Goal: Participate in discussion: Engage in conversation with other users on a specific topic

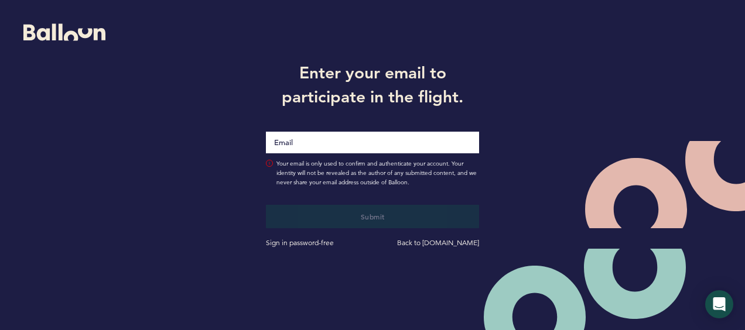
click at [352, 142] on input "Email" at bounding box center [372, 143] width 213 height 22
click at [353, 143] on input "Email" at bounding box center [372, 143] width 213 height 22
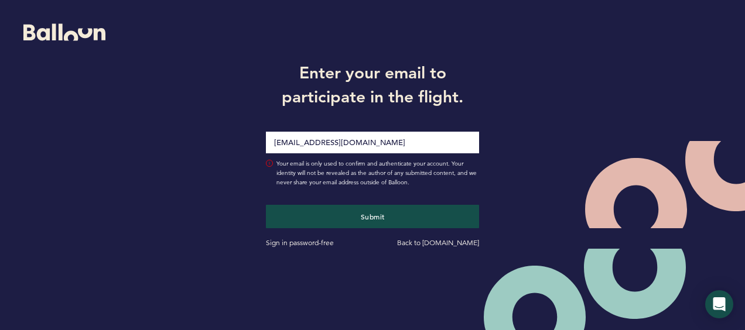
type input "[EMAIL_ADDRESS][DOMAIN_NAME]"
click at [266, 205] on button "Submit" at bounding box center [372, 216] width 213 height 23
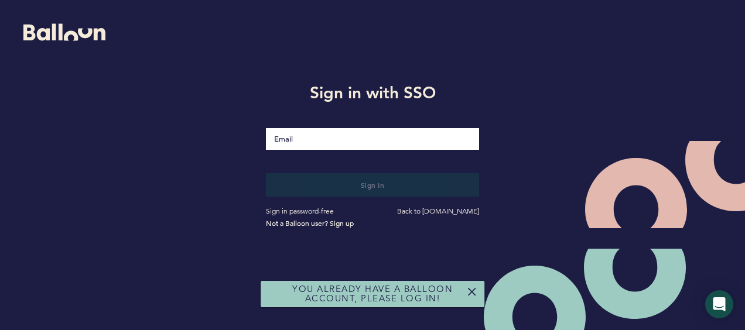
click at [327, 138] on input "Email" at bounding box center [372, 139] width 213 height 22
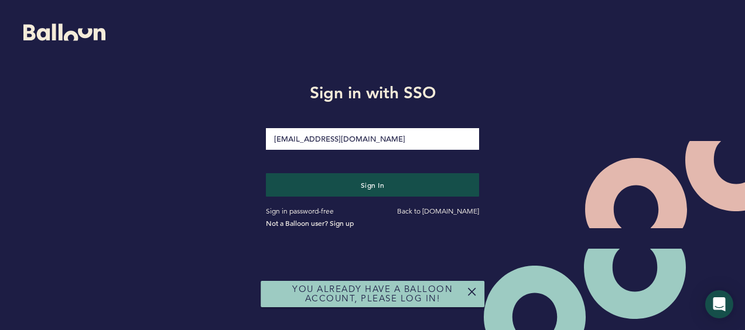
type input "[EMAIL_ADDRESS][DOMAIN_NAME]"
click at [266, 173] on button "Sign in" at bounding box center [372, 184] width 213 height 23
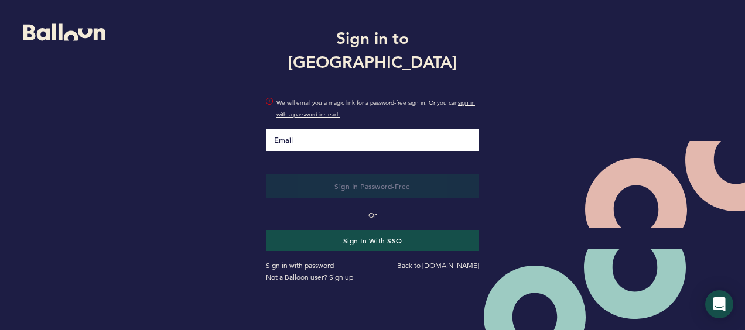
click at [321, 135] on input "Email" at bounding box center [372, 140] width 213 height 22
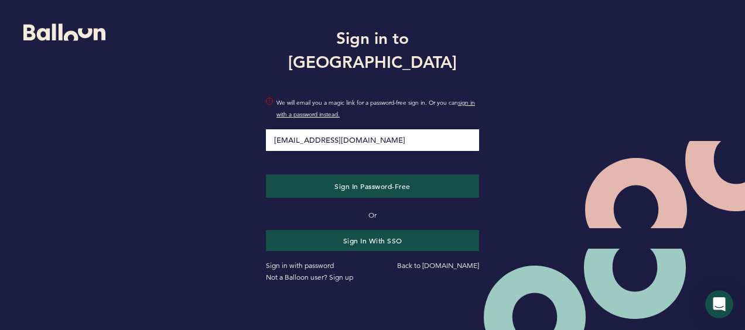
type input "[EMAIL_ADDRESS][DOMAIN_NAME]"
click at [223, 141] on div "Sign in to Balloon cdwyer@astros.com We will email you a magic link for a passw…" at bounding box center [372, 153] width 745 height 307
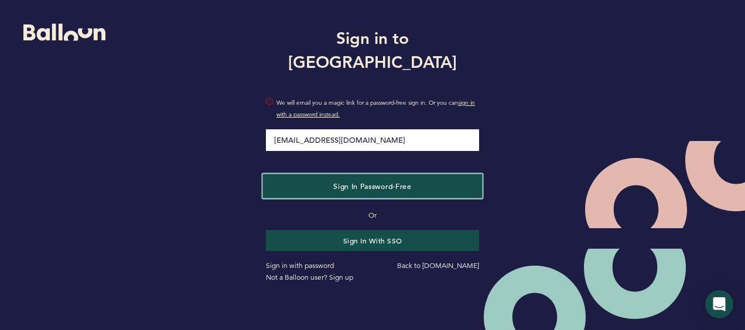
click at [328, 179] on button "Sign in Password-Free" at bounding box center [373, 186] width 220 height 24
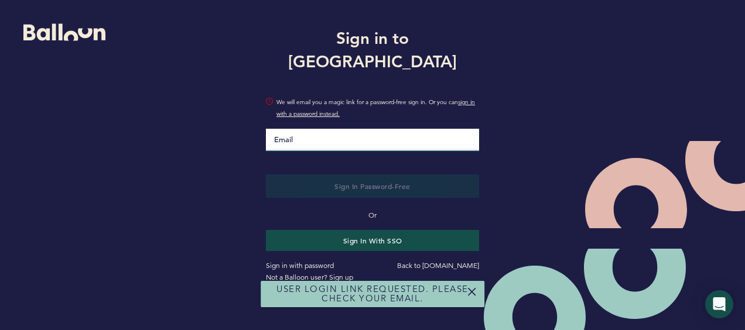
click at [334, 129] on input "Email" at bounding box center [372, 140] width 213 height 22
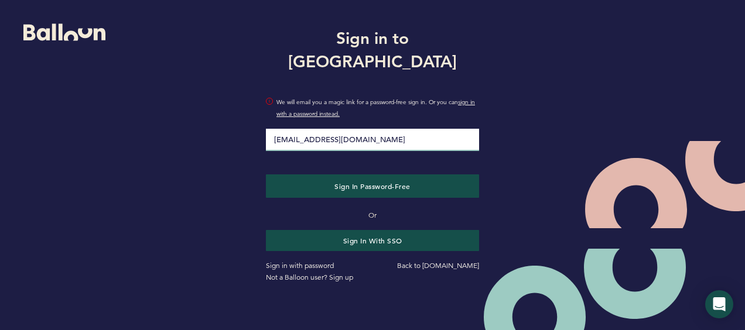
type input "[EMAIL_ADDRESS][DOMAIN_NAME]"
click at [225, 135] on div "Sign in to Balloon cdwyer@astros.com We will email you a magic link for a passw…" at bounding box center [372, 153] width 745 height 307
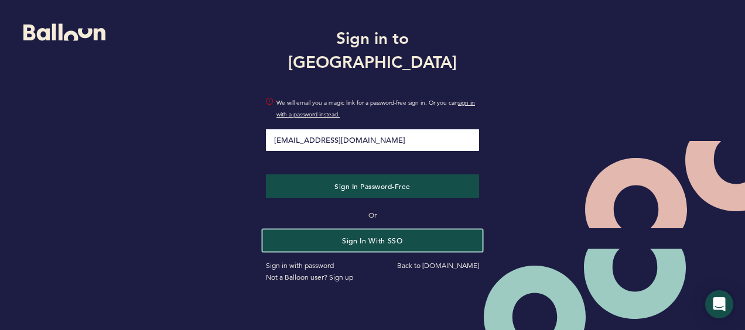
click at [401, 230] on button "Sign in with SSO" at bounding box center [373, 241] width 220 height 22
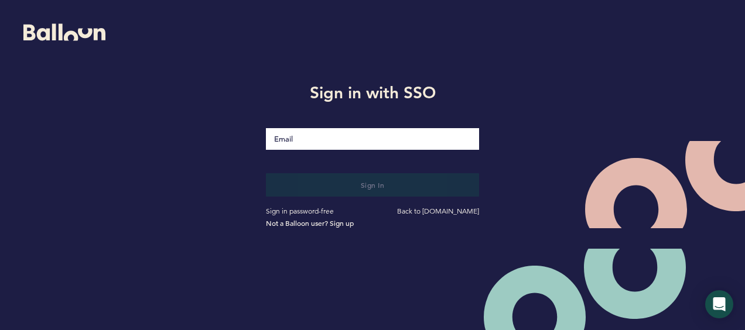
click at [338, 136] on input "Email" at bounding box center [372, 139] width 213 height 22
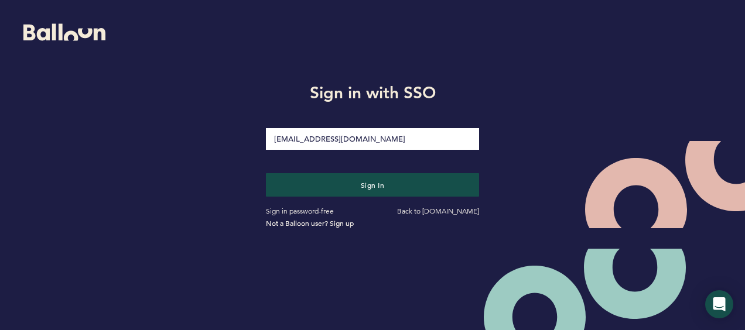
type input "[EMAIL_ADDRESS][DOMAIN_NAME]"
click at [541, 114] on div "Sign in with SSO cdwyer@astros.com Sign in Sign in password-free Back to getbal…" at bounding box center [372, 153] width 745 height 307
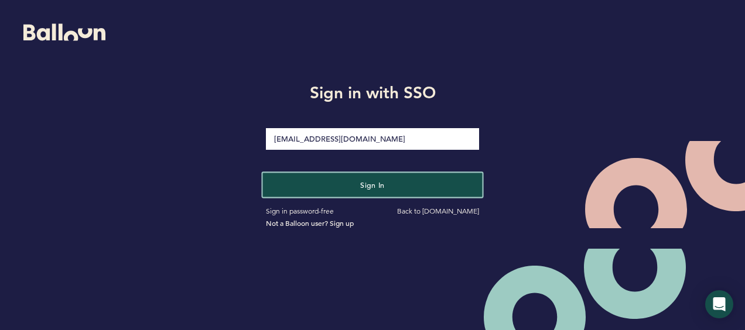
click at [438, 187] on button "Sign in" at bounding box center [373, 185] width 220 height 24
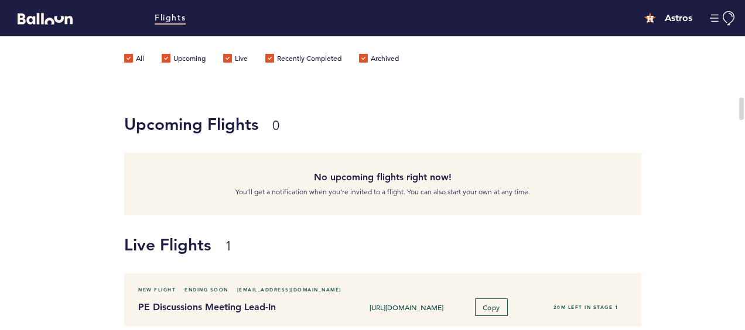
scroll to position [117, 0]
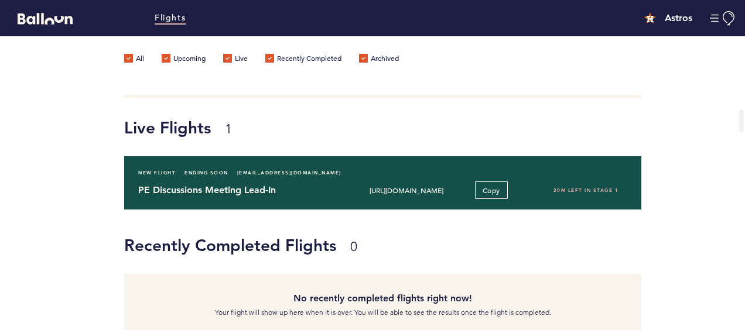
click at [431, 190] on input "https://blln.link/c/wQBv4Ai" at bounding box center [407, 190] width 114 height 9
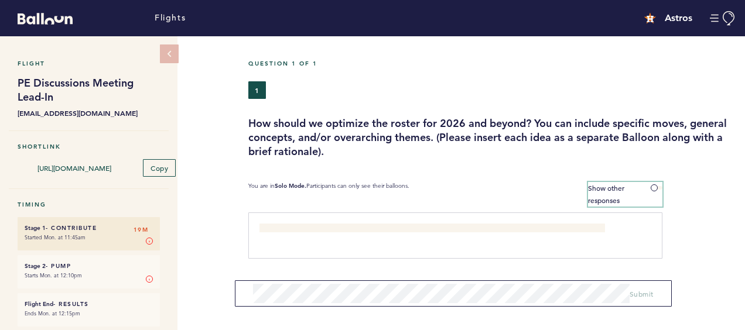
click at [653, 182] on label "Show other responses" at bounding box center [625, 194] width 74 height 25
click at [0, 0] on input "Show other responses" at bounding box center [0, 0] width 0 height 0
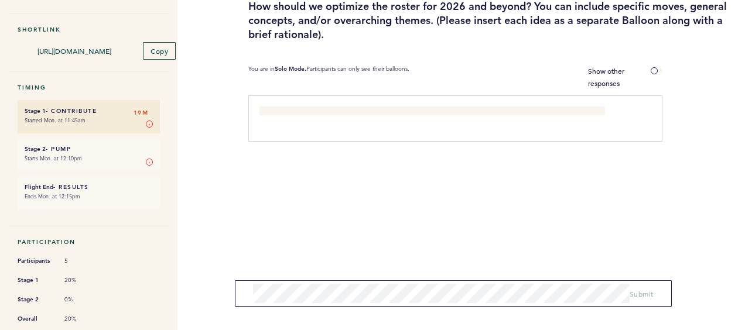
scroll to position [59, 0]
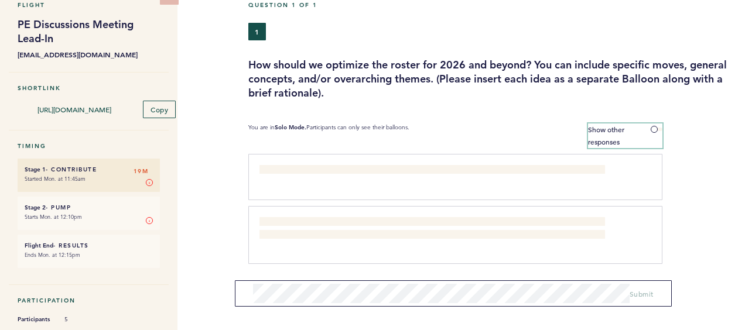
click at [655, 128] on span at bounding box center [657, 130] width 12 height 4
click at [0, 0] on input "Show other responses" at bounding box center [0, 0] width 0 height 0
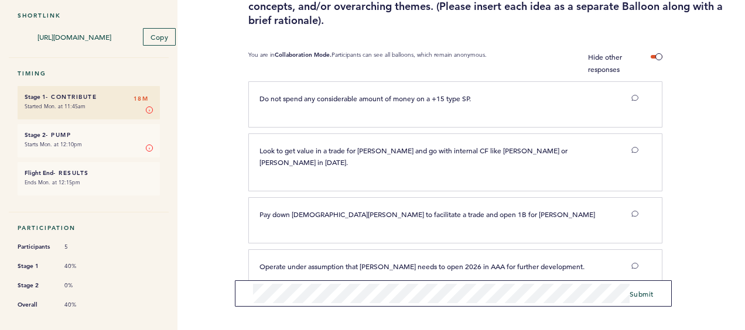
scroll to position [146, 0]
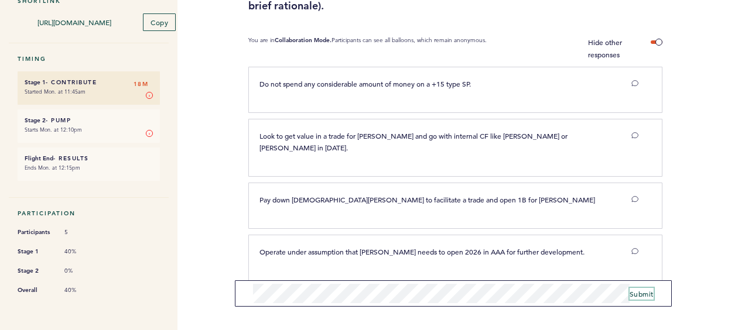
click at [646, 294] on span "Submit" at bounding box center [642, 293] width 24 height 9
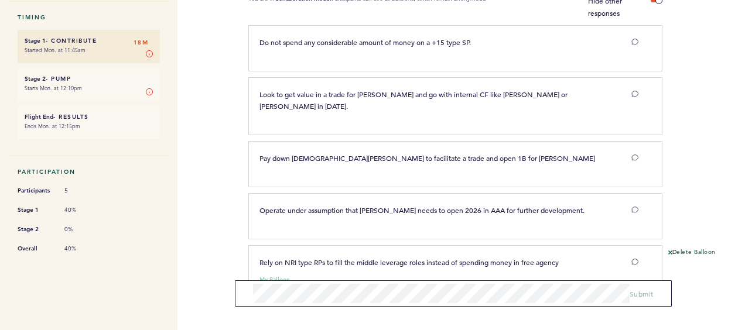
scroll to position [212, 0]
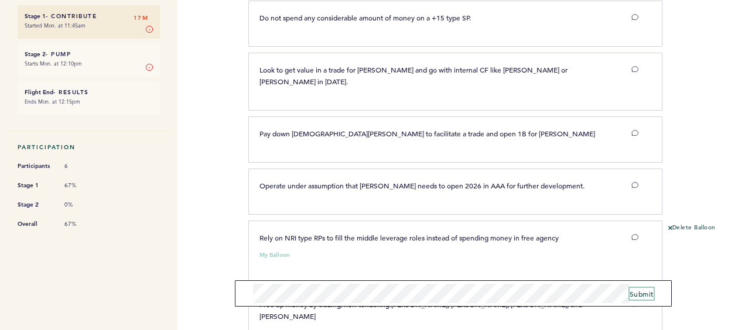
click at [645, 290] on span "Submit" at bounding box center [642, 293] width 24 height 9
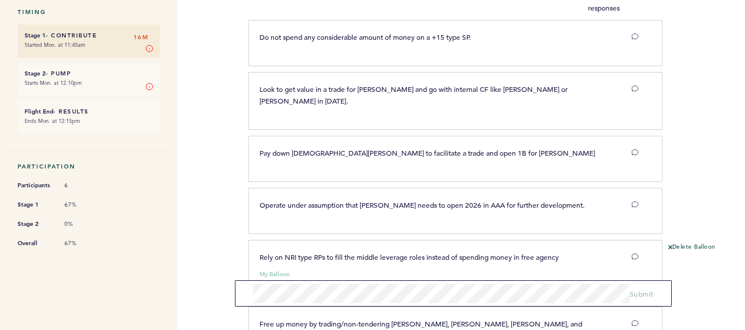
scroll to position [0, 0]
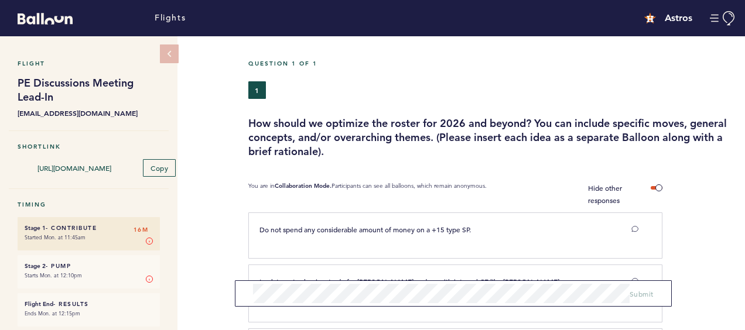
click at [482, 146] on h3 "How should we optimize the roster for 2026 and beyond? You can include specific…" at bounding box center [492, 138] width 488 height 42
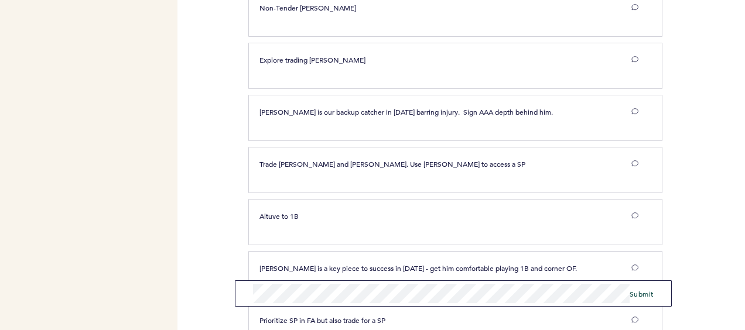
scroll to position [848, 0]
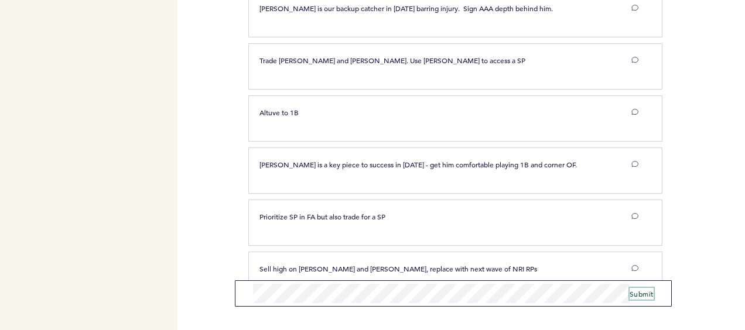
click at [643, 294] on span "Submit" at bounding box center [642, 293] width 24 height 9
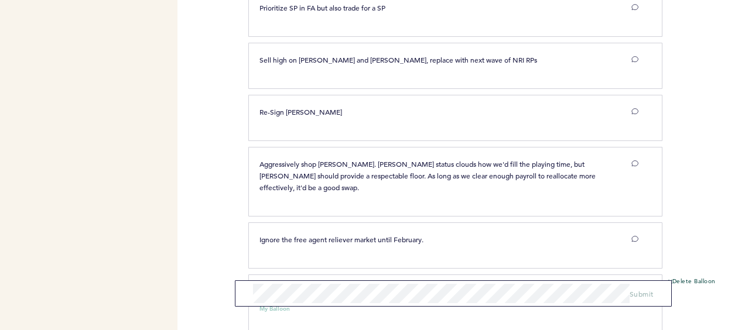
scroll to position [1093, 0]
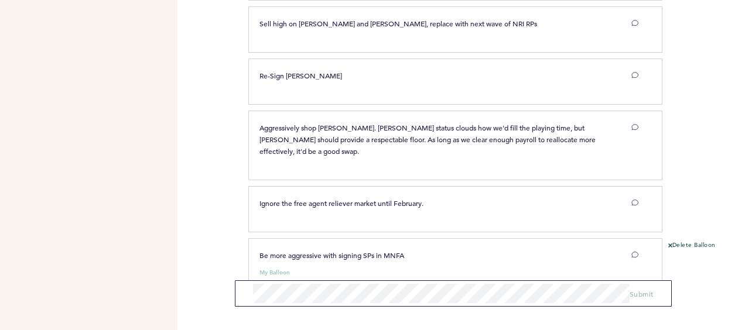
click at [720, 246] on div "Delete Balloon" at bounding box center [704, 273] width 83 height 64
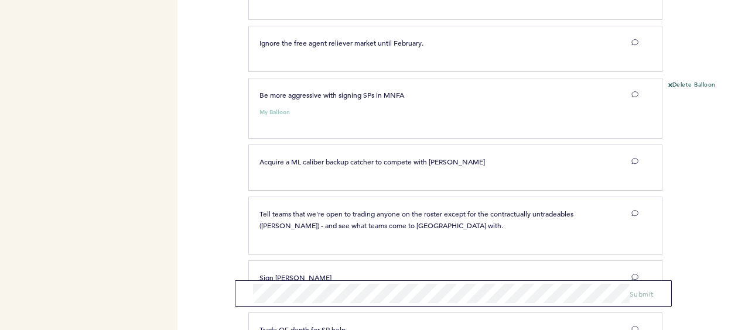
scroll to position [1269, 0]
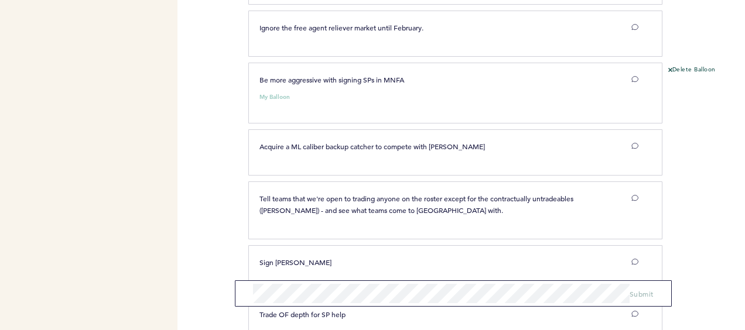
click at [708, 132] on div at bounding box center [704, 156] width 83 height 49
click at [696, 138] on div at bounding box center [704, 156] width 83 height 49
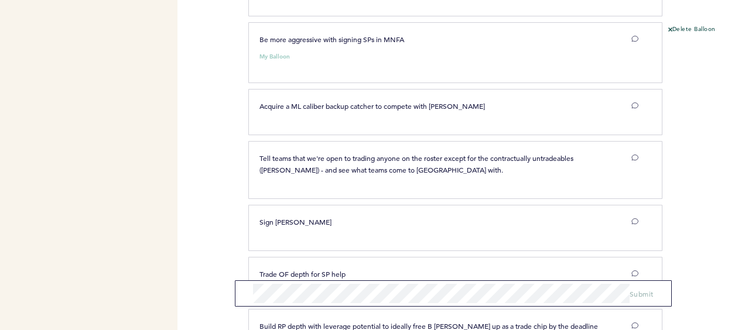
scroll to position [1328, 0]
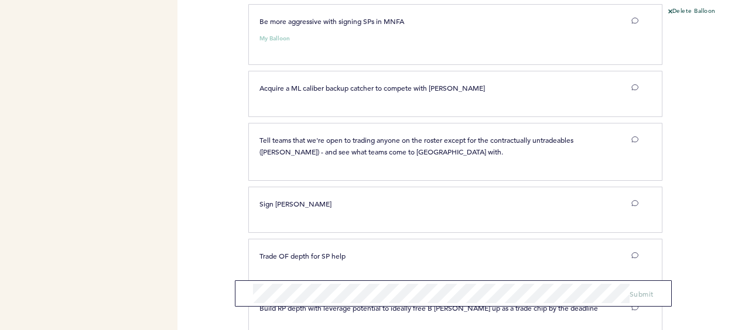
click at [696, 138] on div at bounding box center [704, 156] width 83 height 61
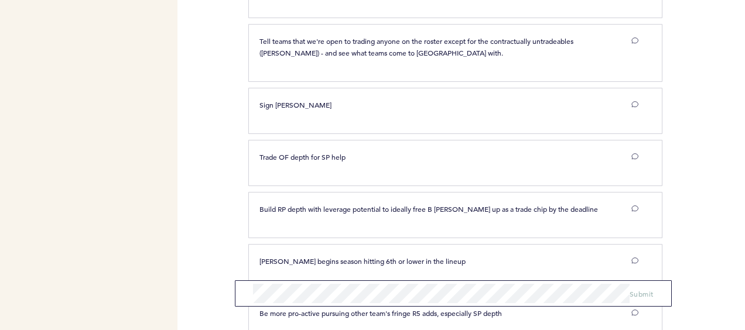
scroll to position [1445, 0]
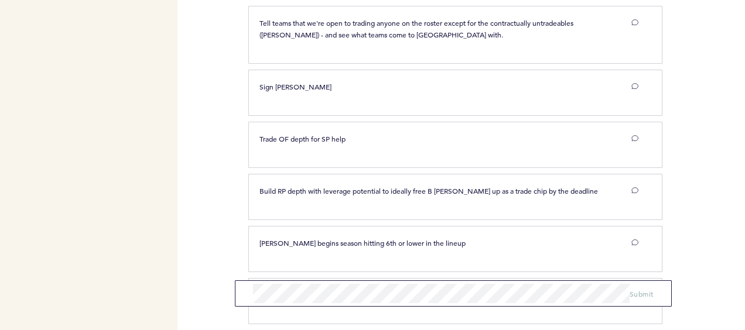
click at [696, 138] on div at bounding box center [704, 149] width 83 height 49
click at [705, 125] on div at bounding box center [704, 149] width 83 height 49
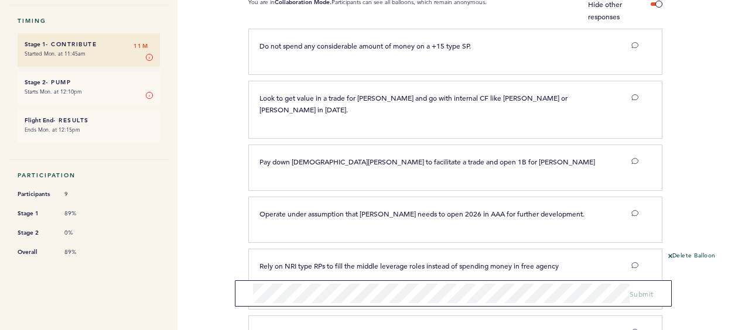
scroll to position [0, 0]
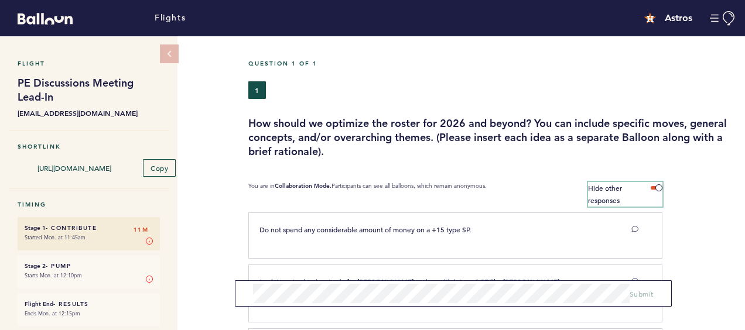
click at [659, 189] on span at bounding box center [657, 188] width 12 height 4
click at [0, 0] on input "Hide other responses" at bounding box center [0, 0] width 0 height 0
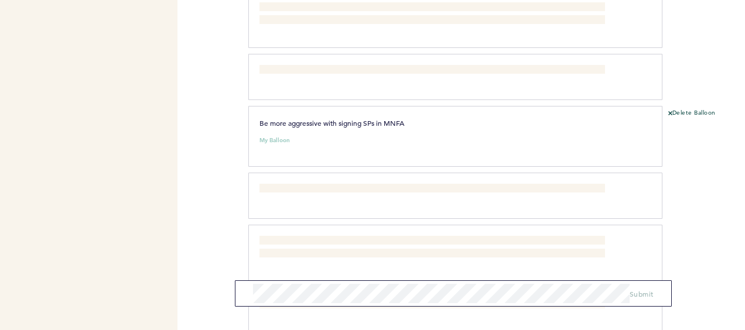
scroll to position [1267, 0]
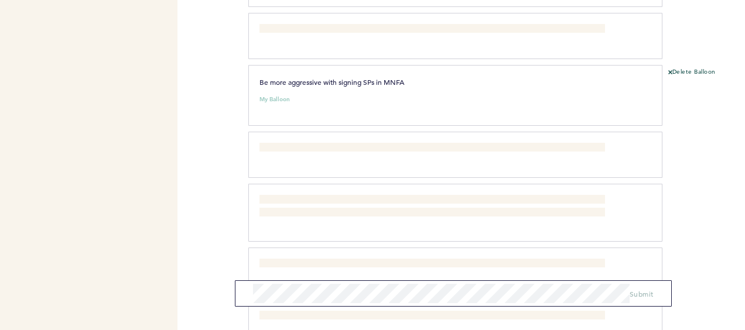
click at [692, 193] on div at bounding box center [704, 217] width 83 height 61
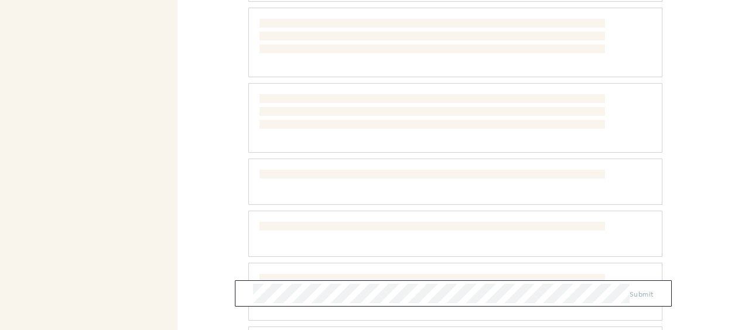
scroll to position [1900, 0]
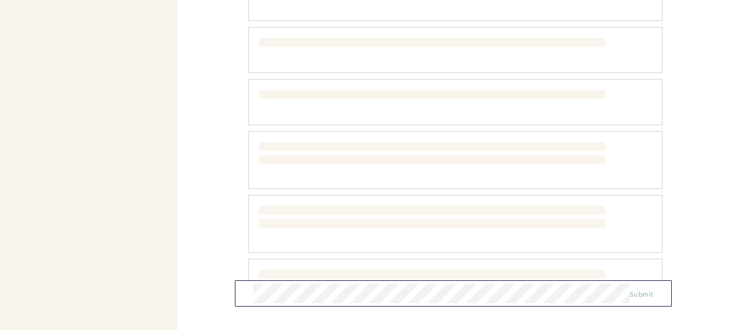
click at [567, 206] on p "Explore moving [PERSON_NAME] for SP. Possibly a team like PIT that could have […" at bounding box center [433, 217] width 346 height 23
click at [711, 207] on div at bounding box center [704, 228] width 83 height 61
click at [680, 199] on div at bounding box center [704, 228] width 83 height 61
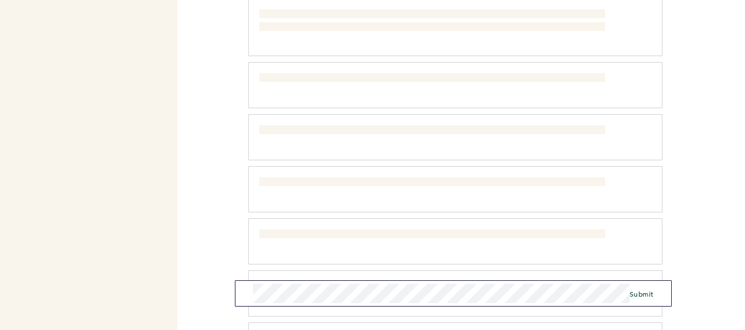
scroll to position [2159, 0]
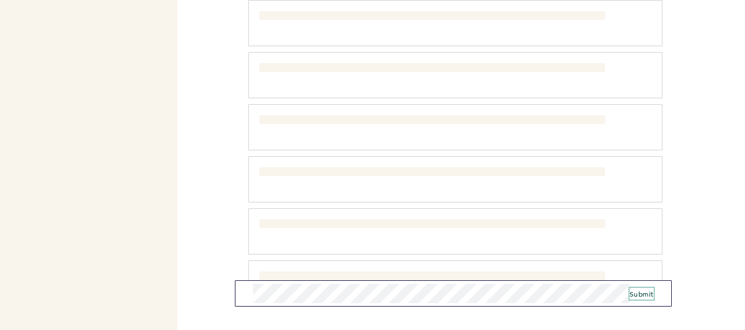
click at [643, 291] on span "Submit" at bounding box center [642, 293] width 24 height 9
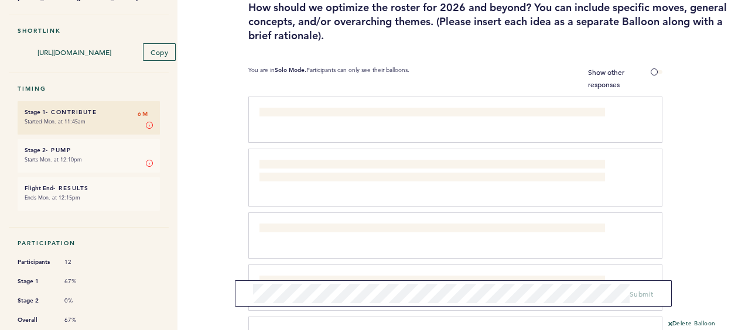
scroll to position [0, 0]
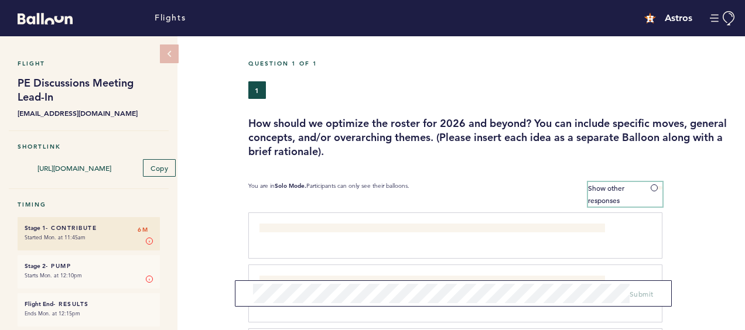
click at [656, 187] on span at bounding box center [657, 188] width 12 height 4
click at [0, 0] on input "Show other responses" at bounding box center [0, 0] width 0 height 0
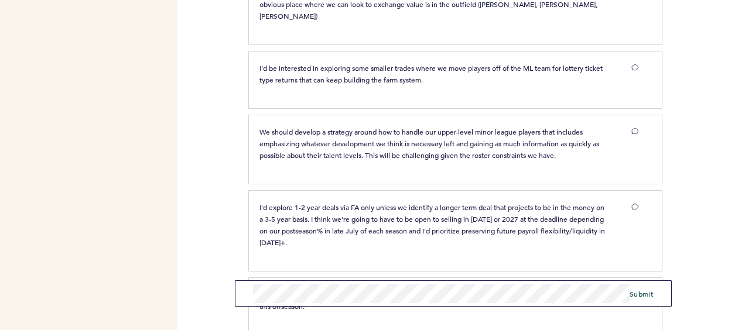
scroll to position [3027, 0]
click at [646, 293] on span "Submit" at bounding box center [642, 293] width 24 height 9
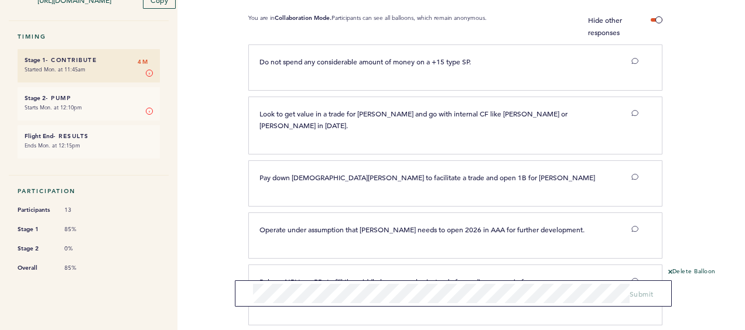
scroll to position [0, 0]
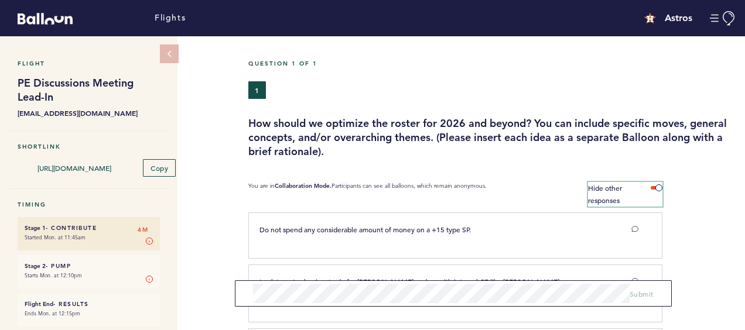
click at [661, 188] on span at bounding box center [657, 188] width 12 height 4
click at [0, 0] on input "Hide other responses" at bounding box center [0, 0] width 0 height 0
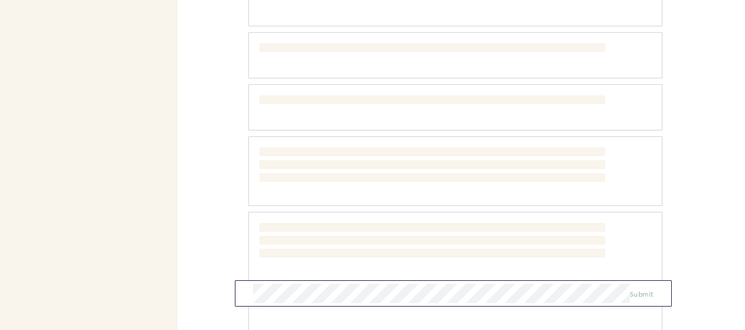
scroll to position [1582, 0]
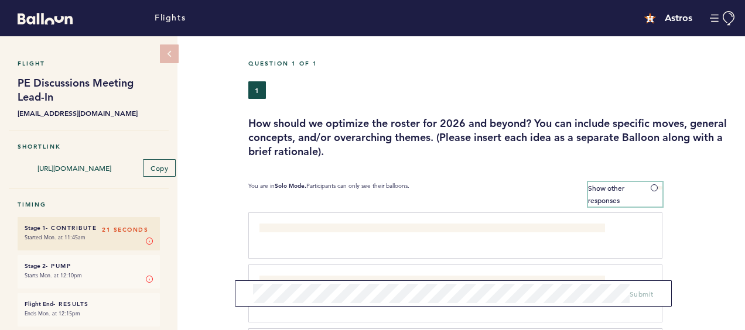
click at [657, 191] on label "Show other responses" at bounding box center [625, 194] width 74 height 25
click at [0, 0] on input "Show other responses" at bounding box center [0, 0] width 0 height 0
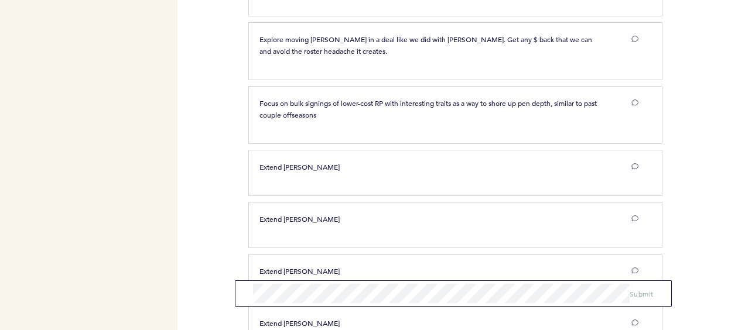
scroll to position [3837, 0]
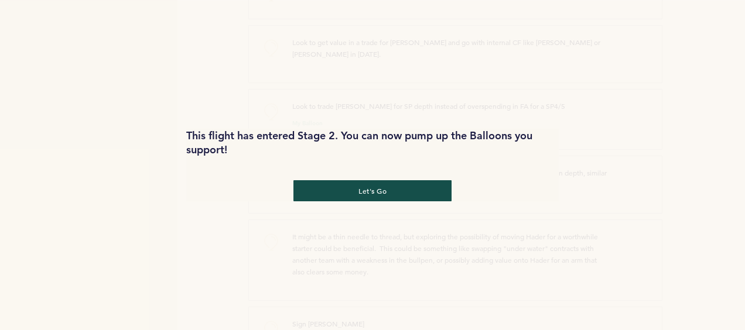
scroll to position [4014, 0]
click at [395, 192] on button "let's go" at bounding box center [372, 191] width 163 height 22
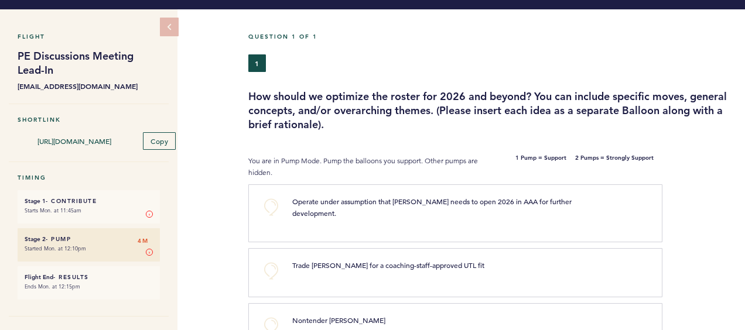
scroll to position [118, 0]
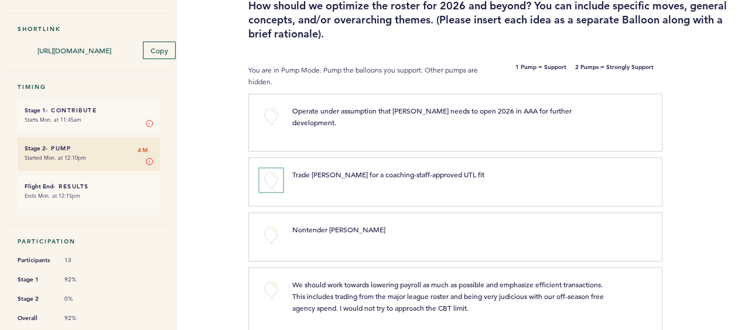
click at [267, 169] on button "+0" at bounding box center [271, 180] width 23 height 23
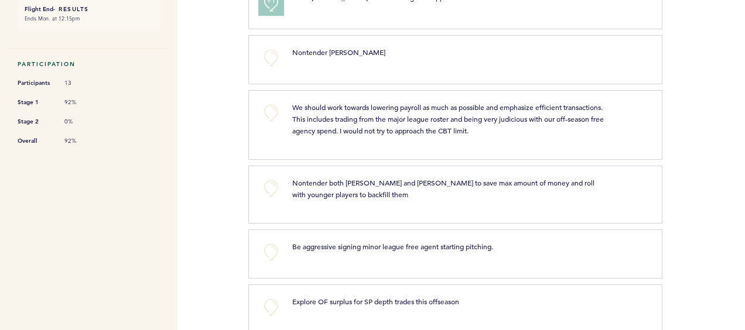
scroll to position [297, 0]
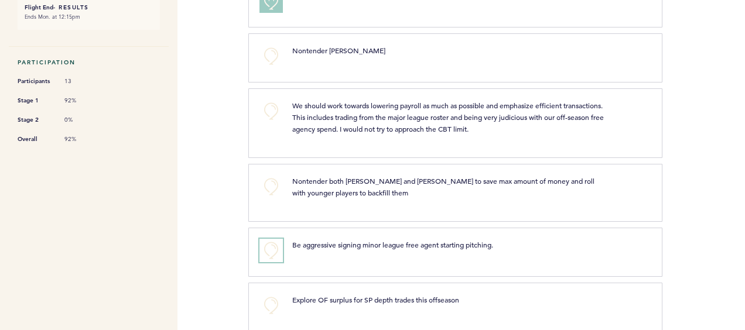
click at [274, 239] on button "+0" at bounding box center [271, 250] width 23 height 23
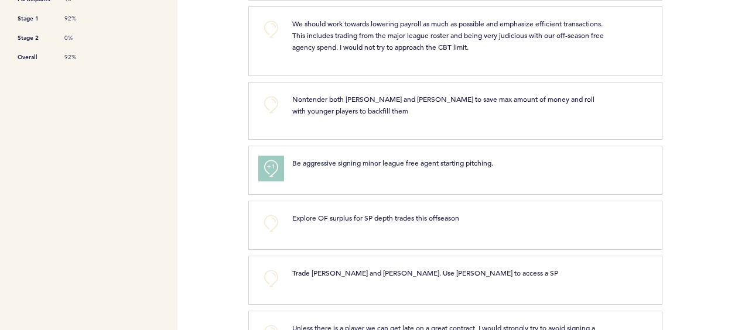
scroll to position [380, 0]
click at [364, 218] on div "Explore OF surplus for SP depth trades this offseason clear submit" at bounding box center [465, 223] width 363 height 23
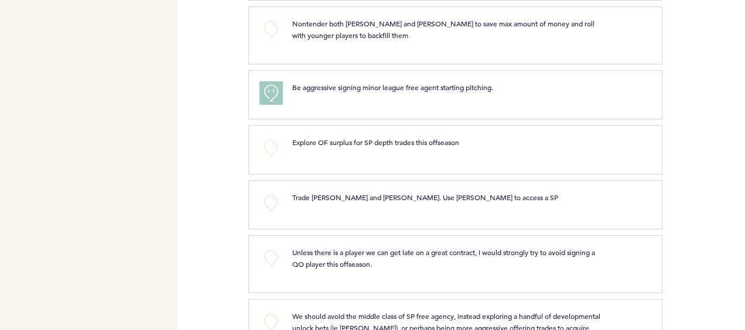
scroll to position [477, 0]
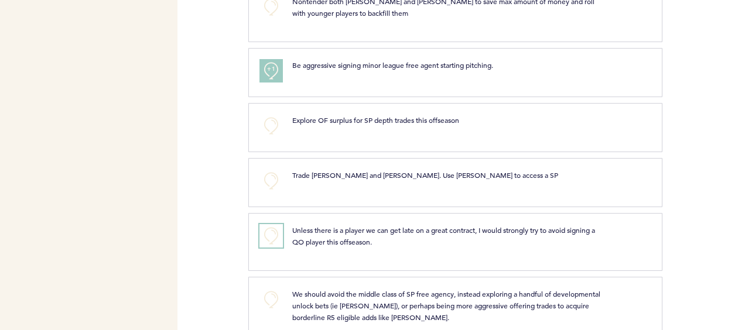
click at [271, 226] on button "+0" at bounding box center [271, 235] width 23 height 23
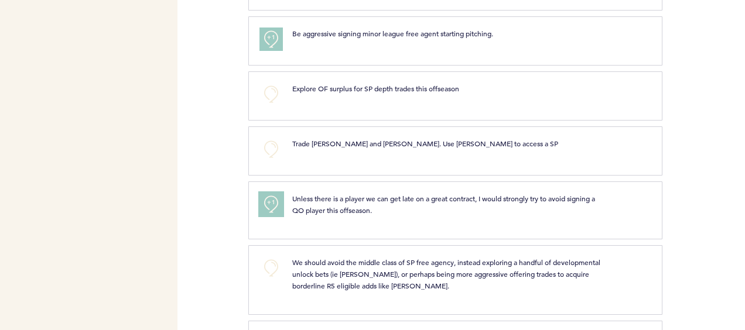
scroll to position [509, 0]
click at [269, 31] on span "+1" at bounding box center [271, 37] width 8 height 12
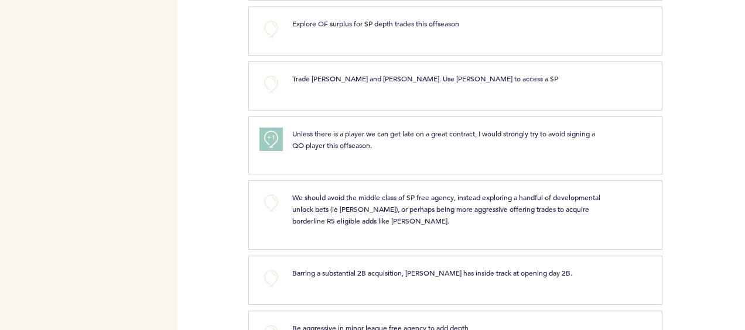
scroll to position [580, 0]
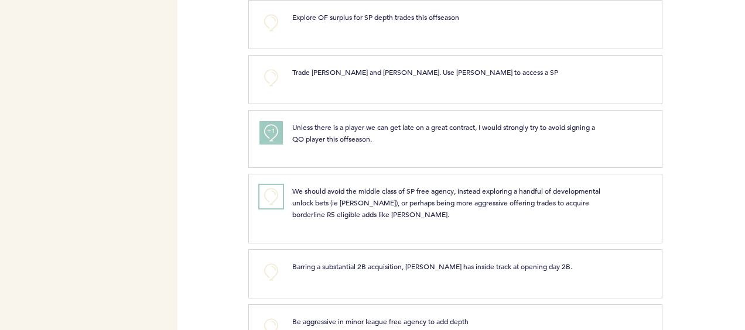
click at [274, 185] on button "+0" at bounding box center [271, 196] width 23 height 23
click at [274, 189] on span "+1" at bounding box center [271, 195] width 8 height 12
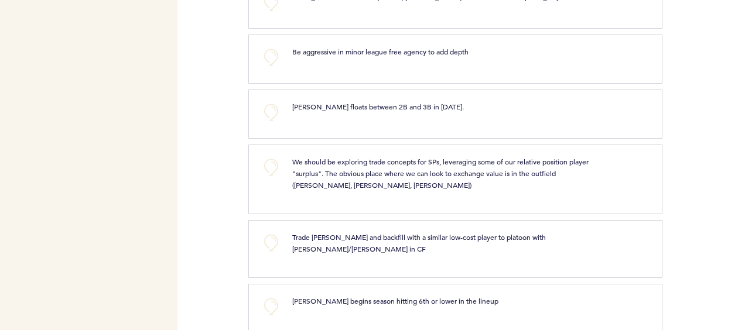
scroll to position [853, 0]
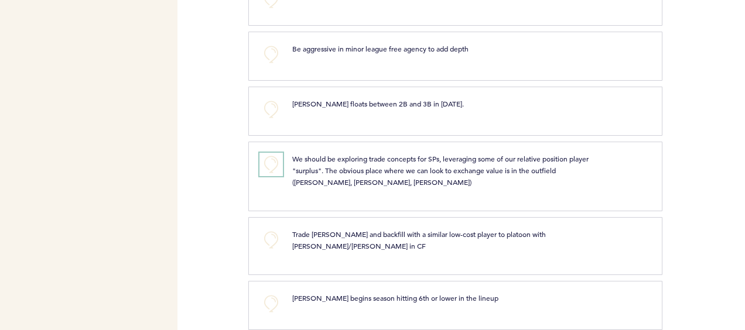
click at [270, 153] on button "+0" at bounding box center [271, 164] width 23 height 23
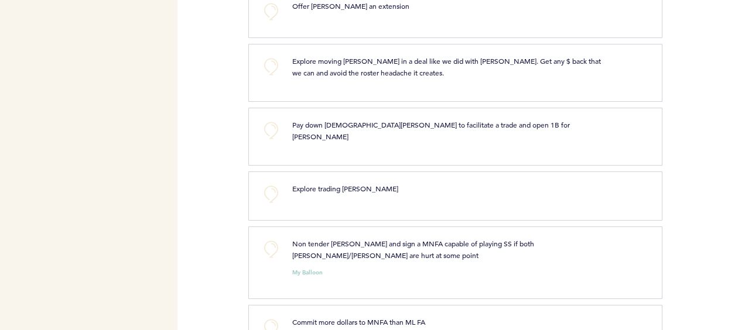
scroll to position [1454, 0]
click at [267, 237] on button "+0" at bounding box center [271, 248] width 23 height 23
click at [271, 241] on span "+1" at bounding box center [271, 247] width 8 height 12
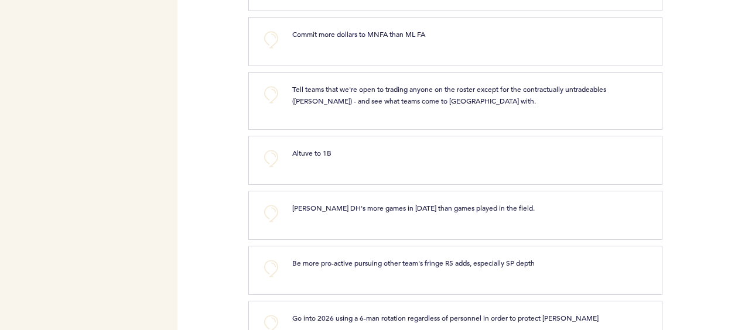
scroll to position [1764, 0]
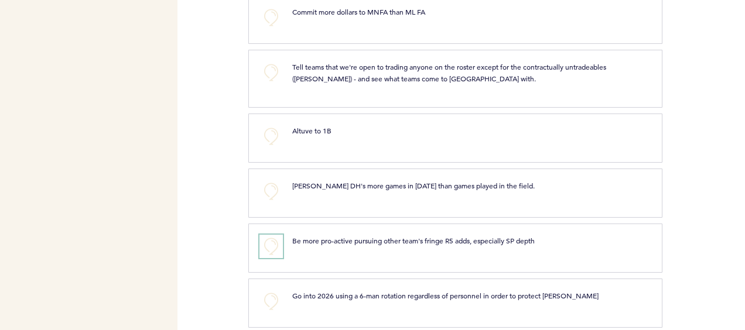
click at [260, 235] on button "+0" at bounding box center [271, 246] width 23 height 23
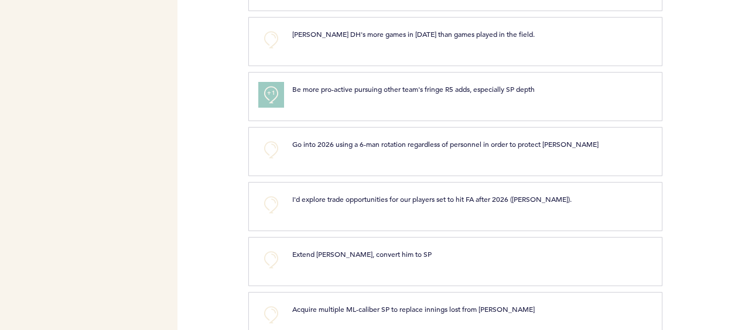
scroll to position [1967, 0]
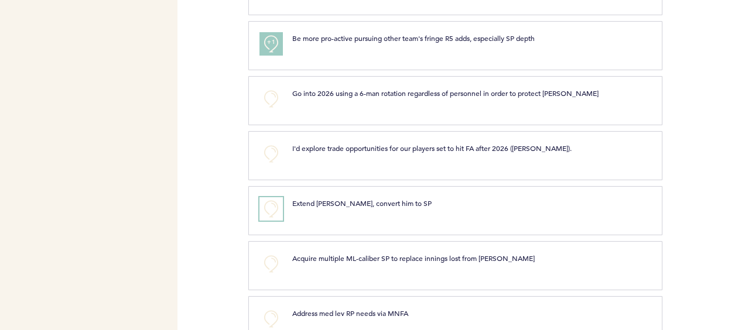
click at [271, 197] on button "+0" at bounding box center [271, 208] width 23 height 23
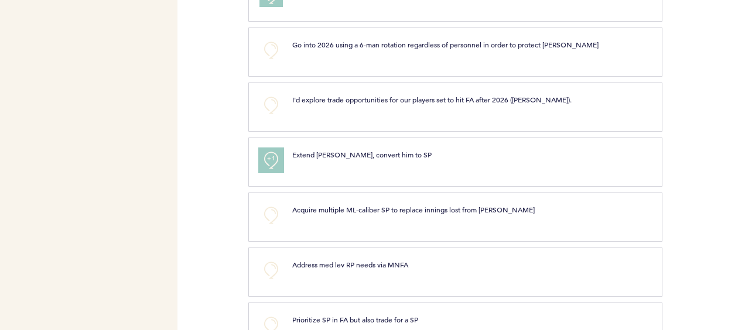
scroll to position [2016, 0]
click at [269, 152] on span "+1" at bounding box center [271, 158] width 8 height 12
click at [269, 152] on span "+2" at bounding box center [271, 158] width 8 height 12
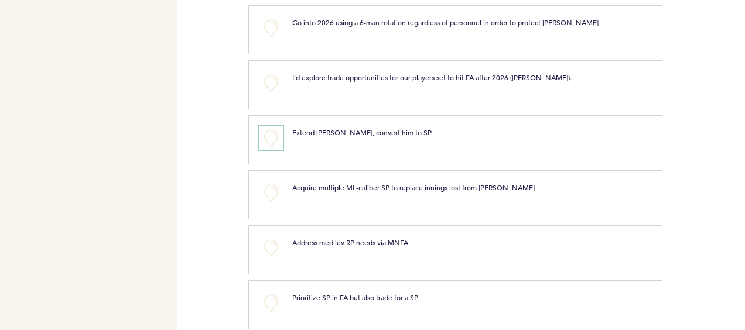
scroll to position [2044, 0]
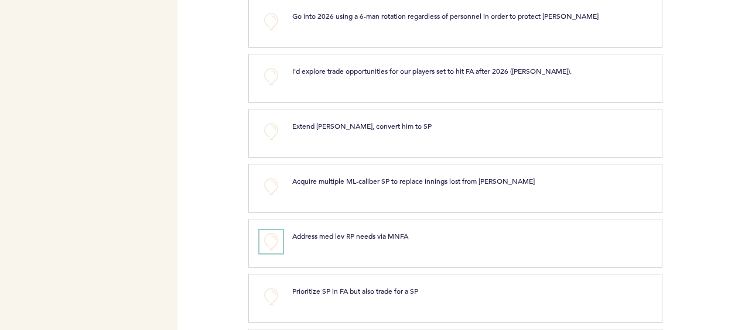
click at [272, 230] on button "+0" at bounding box center [271, 241] width 23 height 23
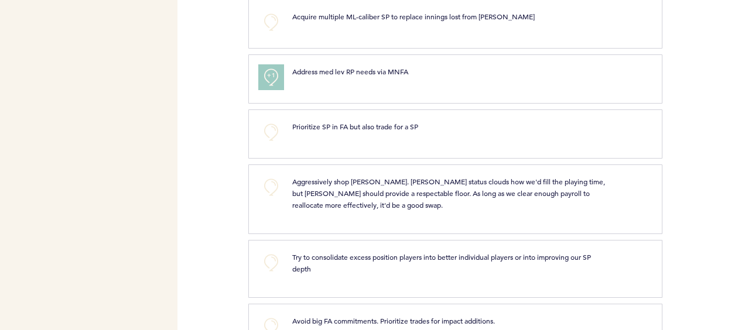
scroll to position [2237, 0]
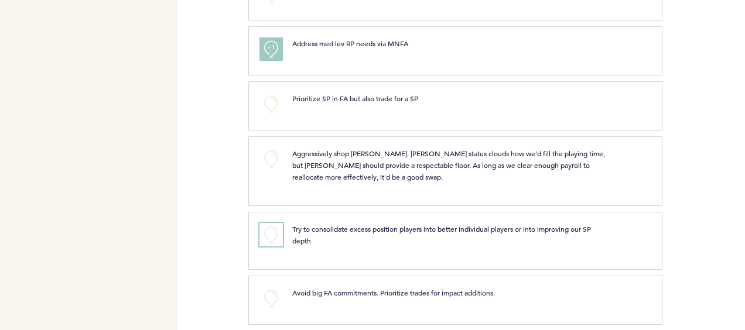
click at [278, 223] on button "+0" at bounding box center [271, 234] width 23 height 23
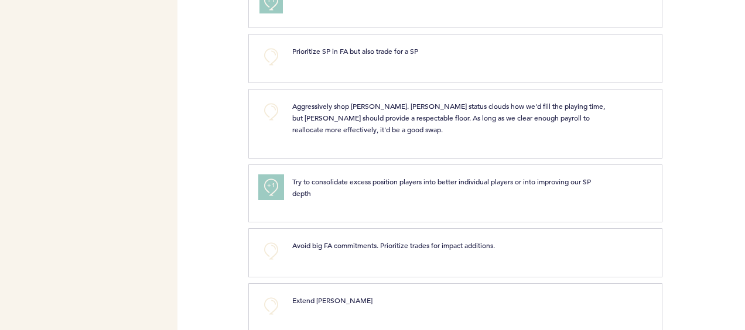
scroll to position [2295, 0]
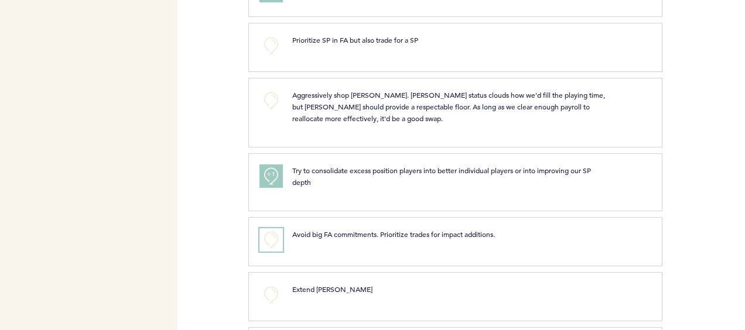
click at [279, 229] on button "+0" at bounding box center [271, 240] width 23 height 23
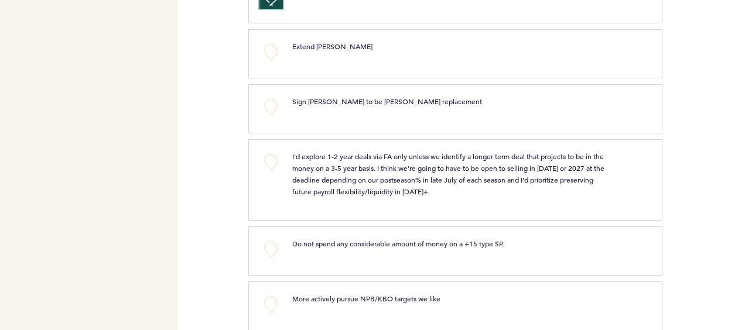
scroll to position [2555, 0]
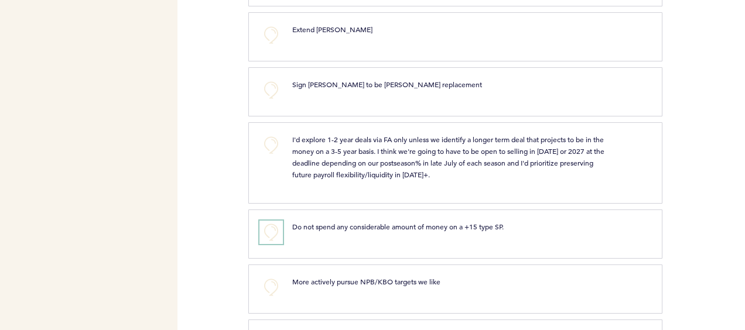
click at [279, 221] on button "+0" at bounding box center [271, 232] width 23 height 23
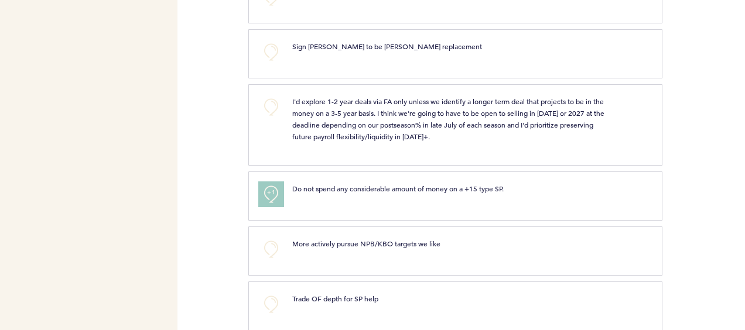
scroll to position [2593, 0]
click at [272, 183] on button "+1" at bounding box center [271, 194] width 23 height 23
click at [272, 183] on button "+2" at bounding box center [271, 194] width 23 height 23
click at [272, 183] on button "+0" at bounding box center [271, 194] width 23 height 23
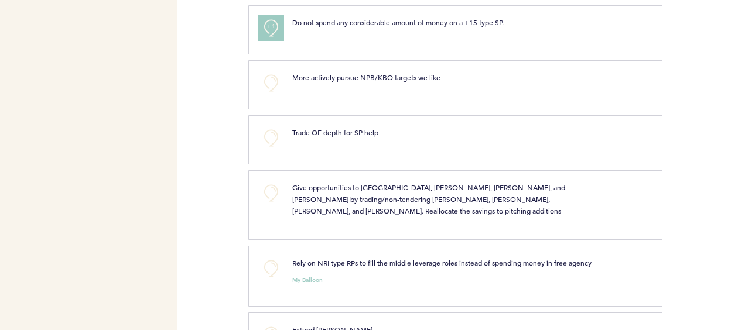
scroll to position [2761, 0]
click at [274, 245] on div "+0 Rely on NRI type RPs to fill the middle leverage roles instead of spending m…" at bounding box center [455, 275] width 414 height 61
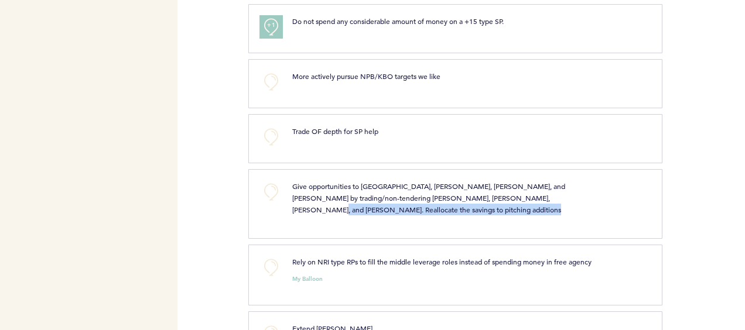
click at [274, 245] on div "+0 Rely on NRI type RPs to fill the middle leverage roles instead of spending m…" at bounding box center [455, 275] width 414 height 61
drag, startPoint x: 274, startPoint y: 197, endPoint x: 270, endPoint y: 211, distance: 14.8
click at [270, 256] on button "+0" at bounding box center [271, 267] width 23 height 23
click at [270, 260] on span "+1" at bounding box center [271, 266] width 8 height 12
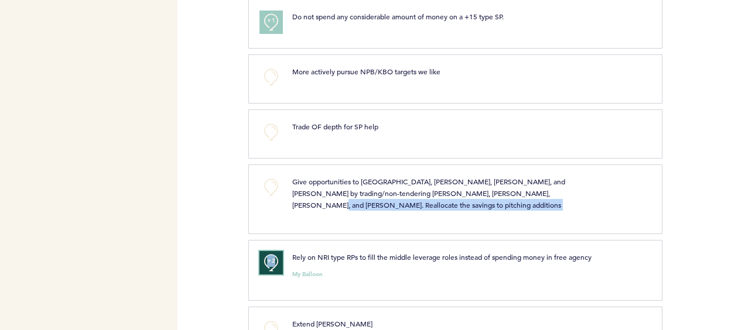
scroll to position [2910, 0]
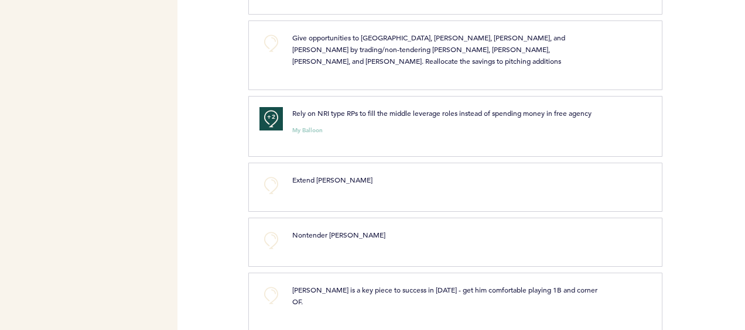
click at [349, 229] on div "Nontender [PERSON_NAME] clear submit" at bounding box center [465, 240] width 363 height 23
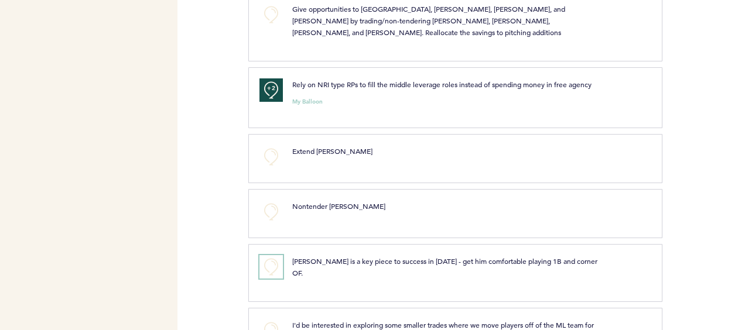
click at [279, 255] on button "+0" at bounding box center [271, 266] width 23 height 23
click at [279, 255] on button "+1" at bounding box center [271, 266] width 23 height 23
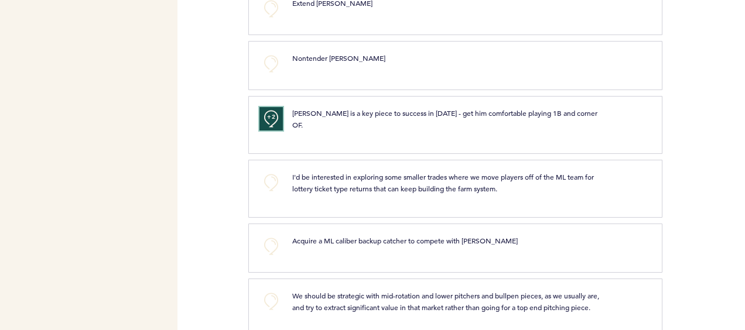
scroll to position [3102, 0]
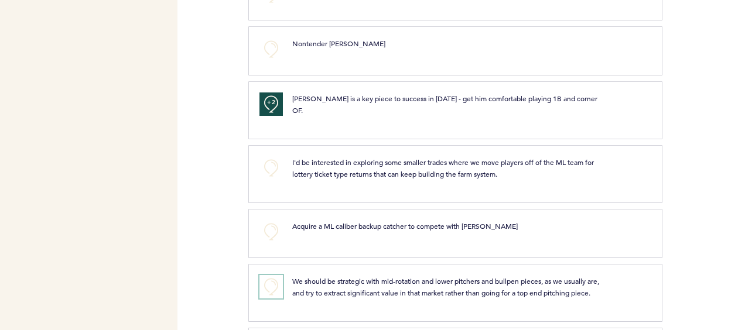
click at [279, 275] on button "+0" at bounding box center [271, 286] width 23 height 23
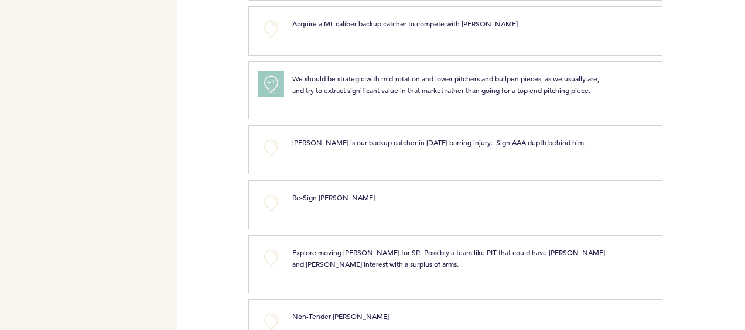
scroll to position [3318, 0]
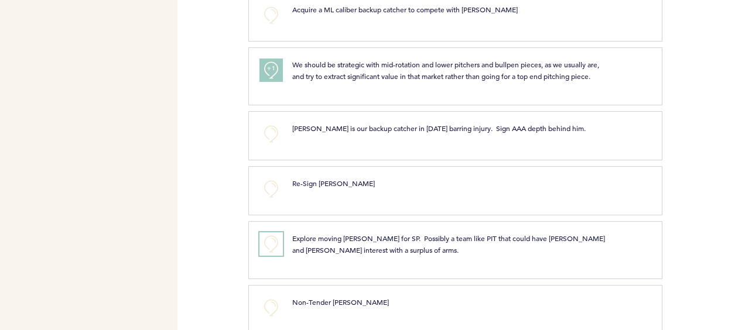
click at [279, 233] on button "+0" at bounding box center [271, 244] width 23 height 23
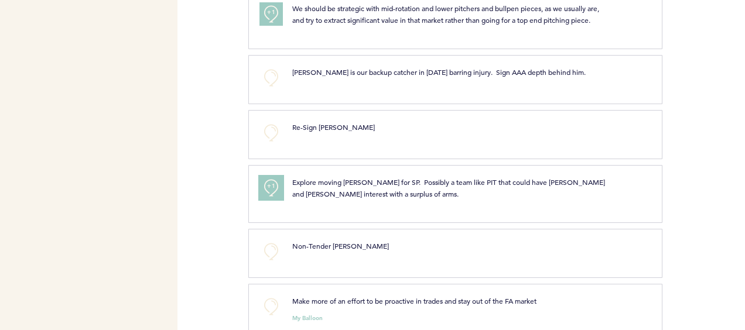
scroll to position [3375, 0]
click at [277, 295] on button "+0" at bounding box center [271, 306] width 23 height 23
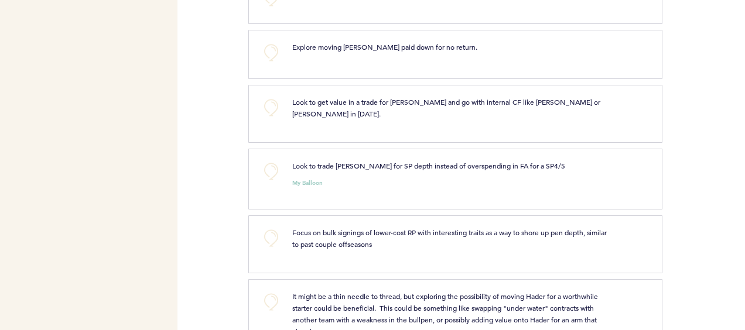
scroll to position [3926, 0]
click at [267, 159] on button "+0" at bounding box center [271, 170] width 23 height 23
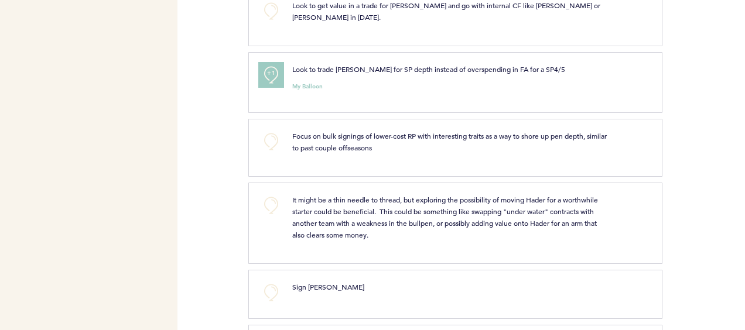
scroll to position [4022, 0]
click at [266, 129] on button "+0" at bounding box center [271, 140] width 23 height 23
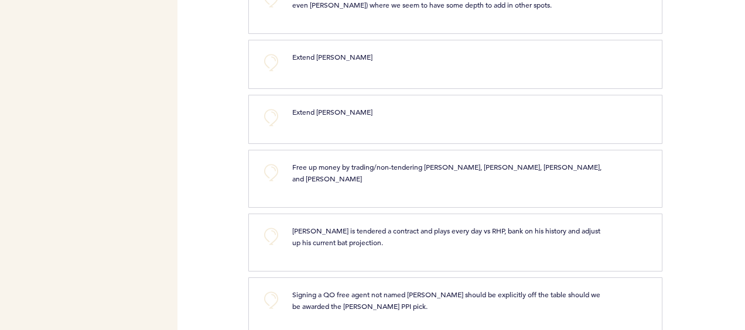
scroll to position [4371, 0]
click at [270, 224] on button "+0" at bounding box center [271, 235] width 23 height 23
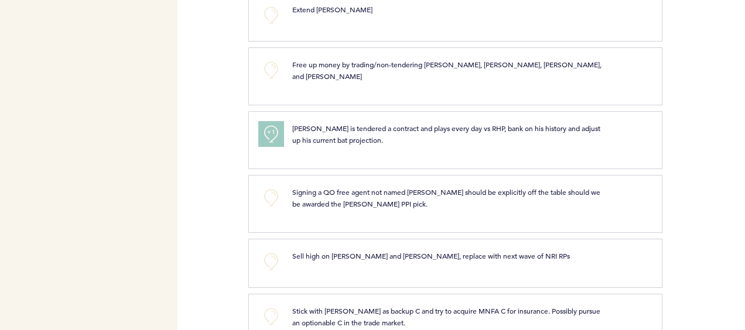
scroll to position [4475, 0]
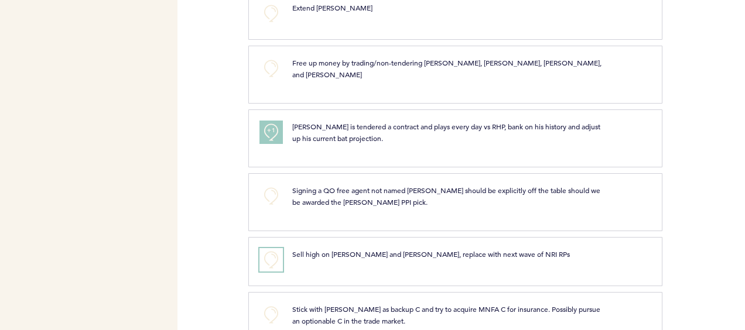
click at [270, 248] on button "+0" at bounding box center [271, 259] width 23 height 23
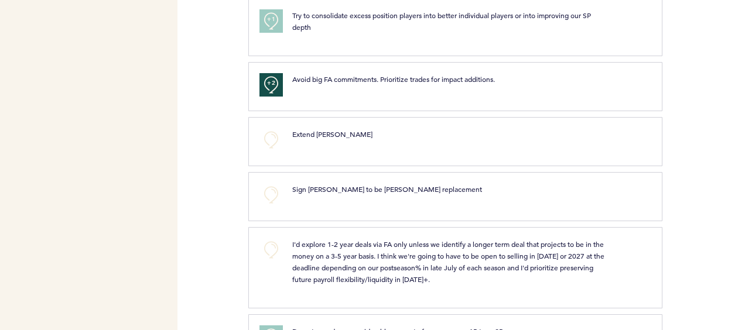
scroll to position [2450, 0]
click at [348, 239] on p "I'd explore 1-2 year deals via FA only unless we identify a longer term deal th…" at bounding box center [450, 262] width 316 height 47
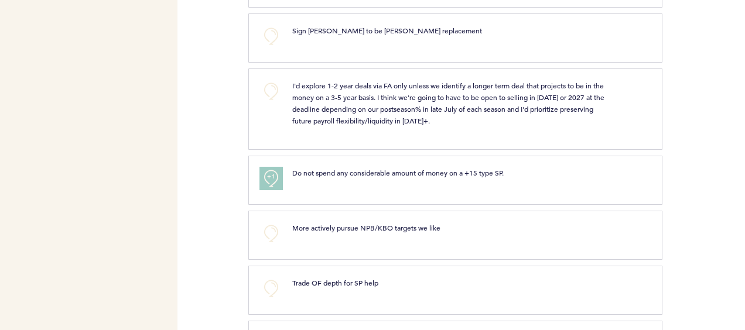
scroll to position [2610, 0]
click at [270, 221] on button "+0" at bounding box center [271, 232] width 23 height 23
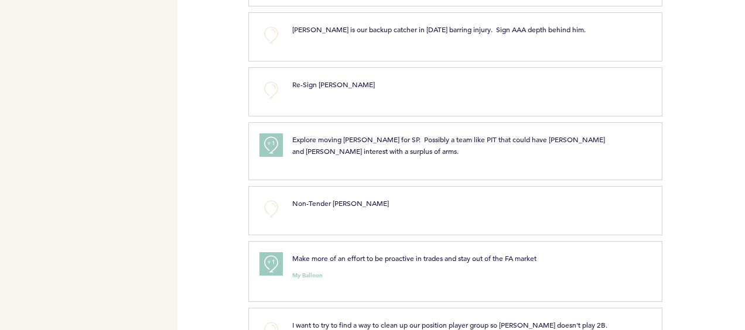
scroll to position [3418, 0]
click at [623, 319] on div "I want to try to find a way to clean up our position player group so [PERSON_NA…" at bounding box center [465, 330] width 363 height 23
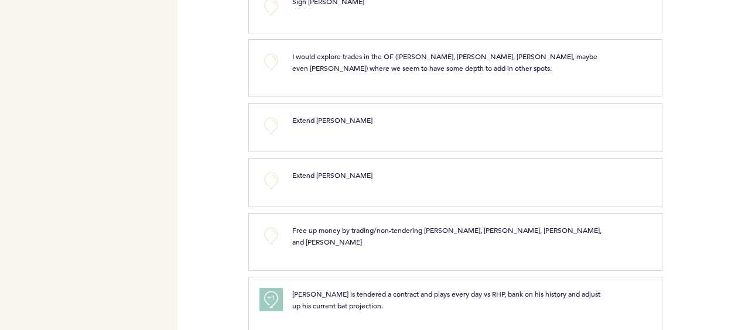
scroll to position [4307, 0]
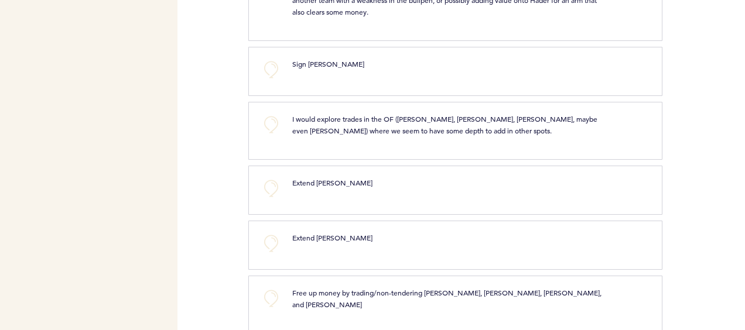
scroll to position [2241, 0]
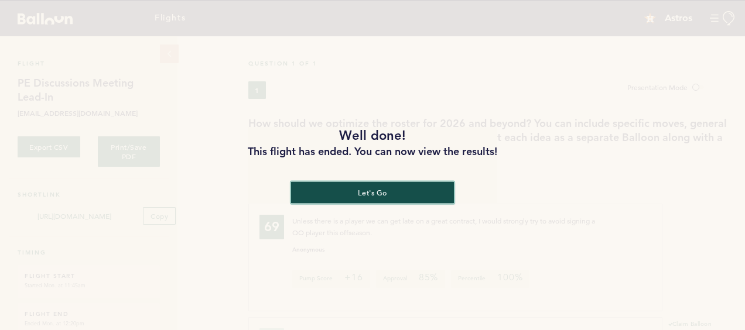
click at [383, 193] on button "let's go" at bounding box center [372, 193] width 163 height 22
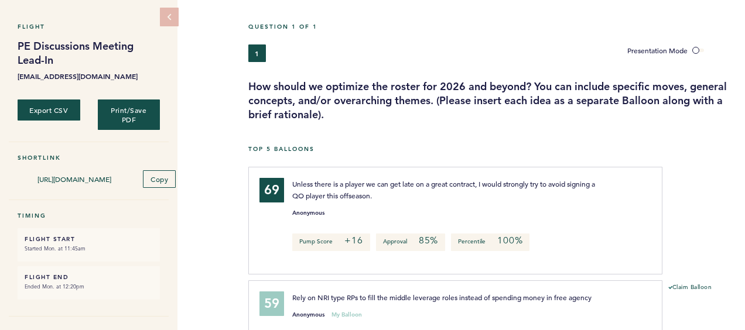
scroll to position [69, 0]
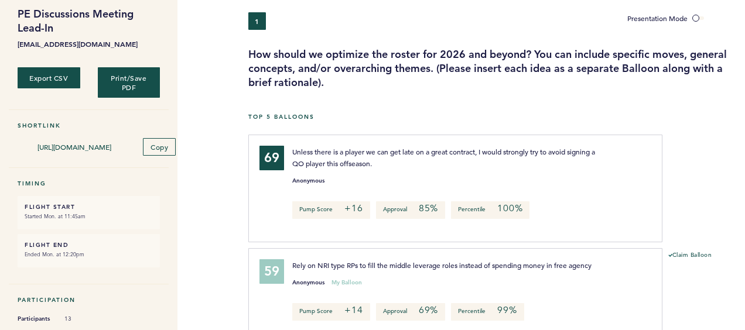
click at [704, 194] on div at bounding box center [704, 193] width 83 height 111
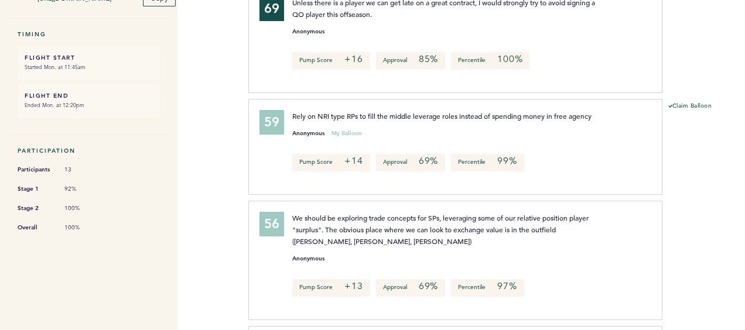
scroll to position [219, 0]
